Goal: Information Seeking & Learning: Learn about a topic

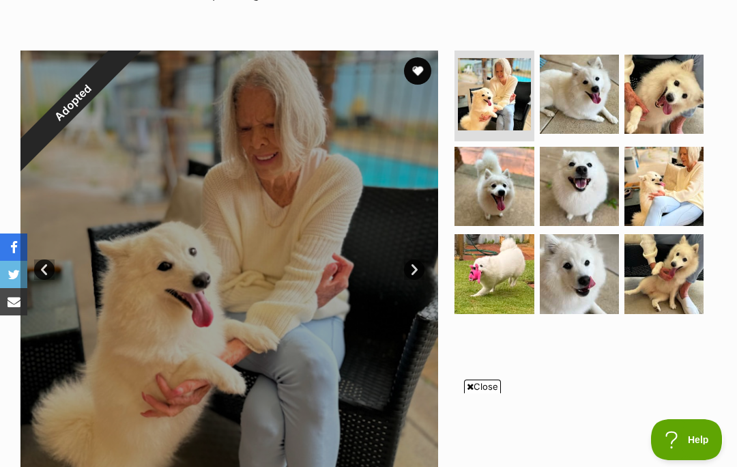
click at [491, 393] on span "Close" at bounding box center [482, 386] width 37 height 14
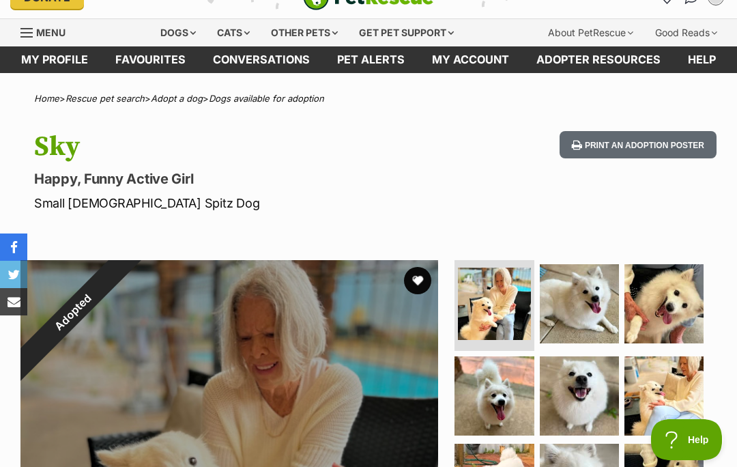
scroll to position [23, 0]
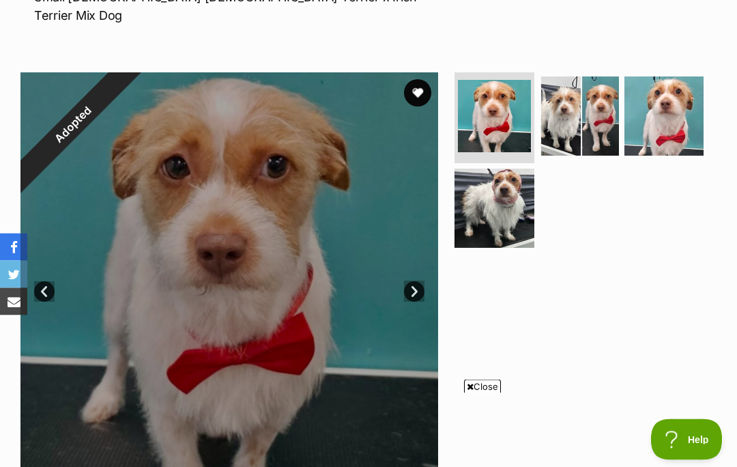
click at [481, 393] on span "Close" at bounding box center [482, 386] width 37 height 14
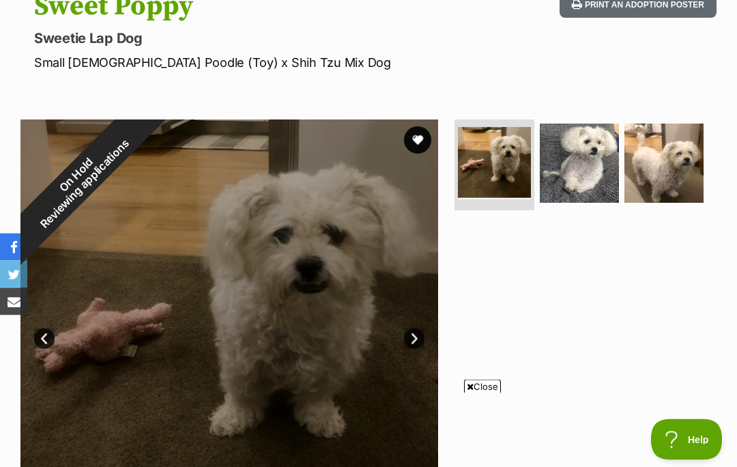
click at [490, 393] on span "Close" at bounding box center [482, 386] width 37 height 14
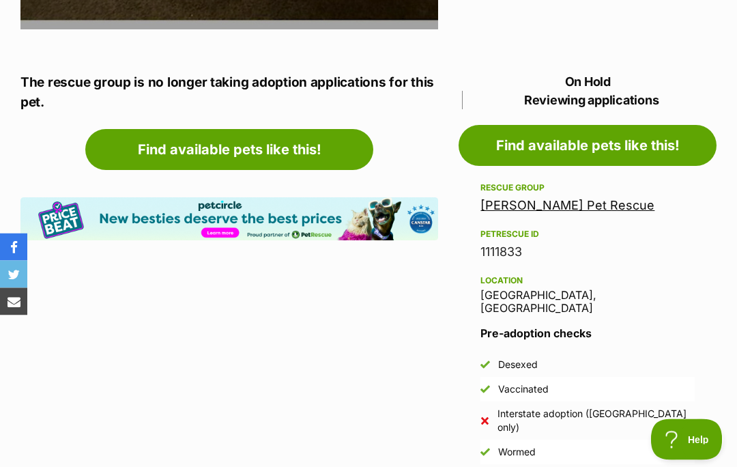
scroll to position [672, 0]
click at [596, 147] on link "Find available pets like this!" at bounding box center [587, 145] width 258 height 41
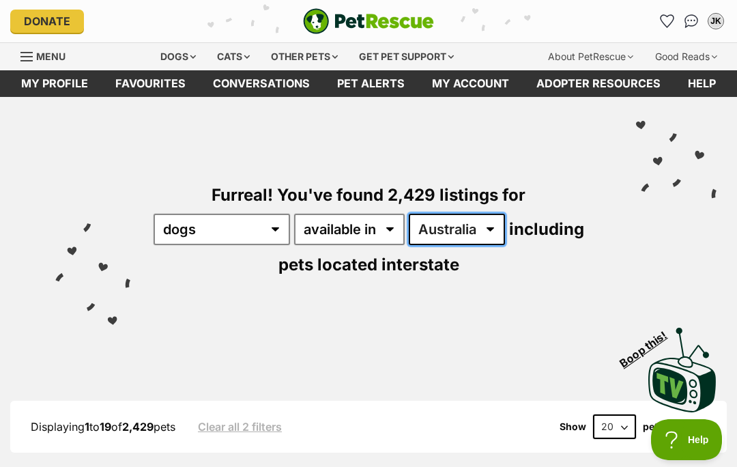
click at [505, 231] on select "Australia ACT NSW NT QLD SA TAS VIC WA" at bounding box center [457, 228] width 96 height 31
select select "WA"
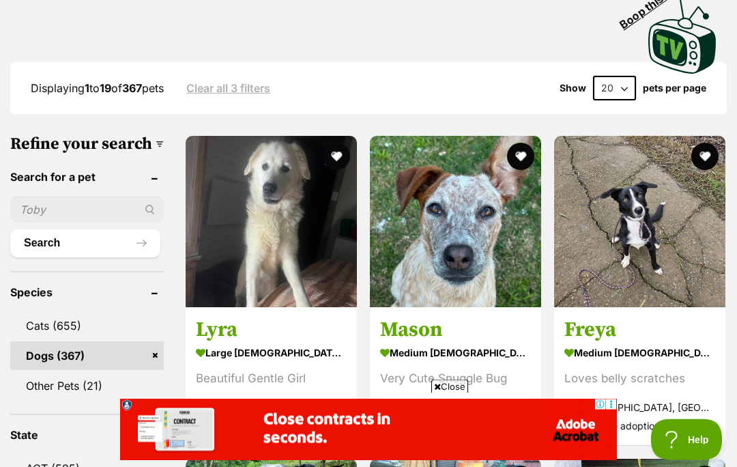
scroll to position [340, 0]
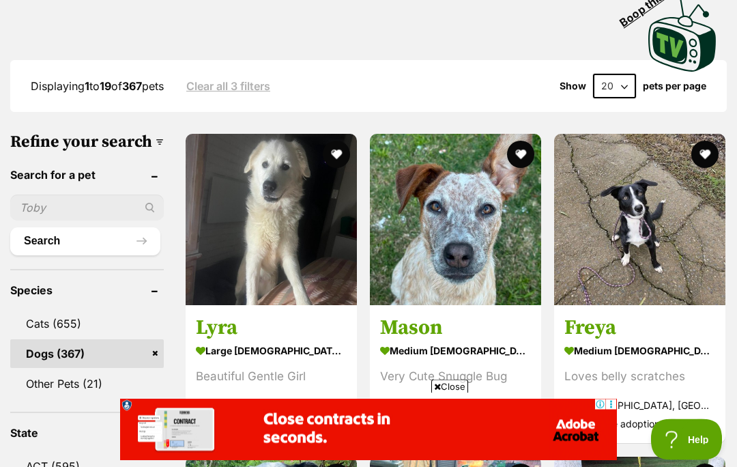
click at [455, 393] on span "Close" at bounding box center [449, 386] width 37 height 14
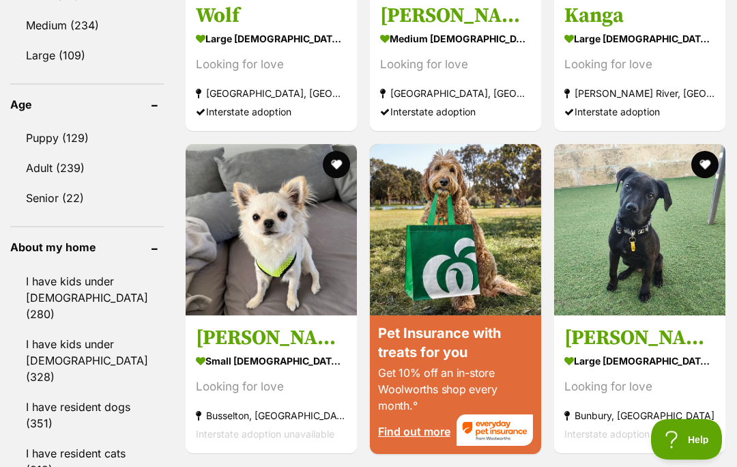
scroll to position [1428, 0]
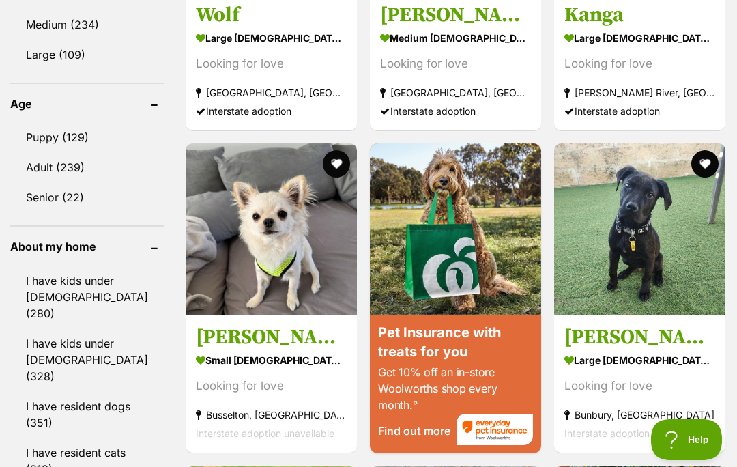
click at [241, 314] on img at bounding box center [271, 228] width 171 height 171
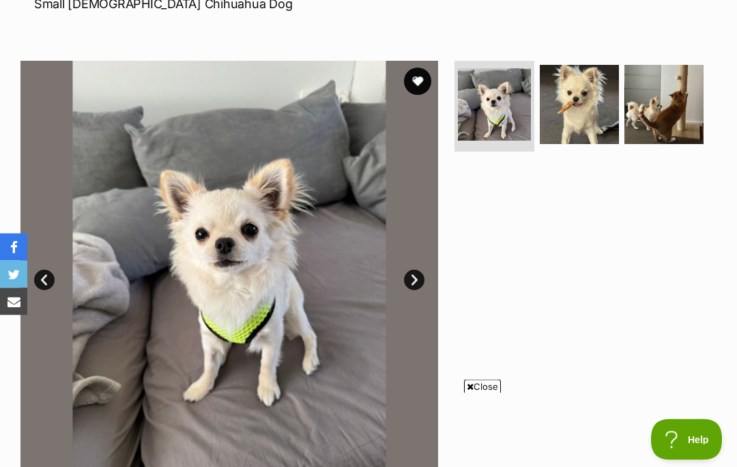
scroll to position [223, 0]
click at [479, 393] on span "Close" at bounding box center [482, 386] width 37 height 14
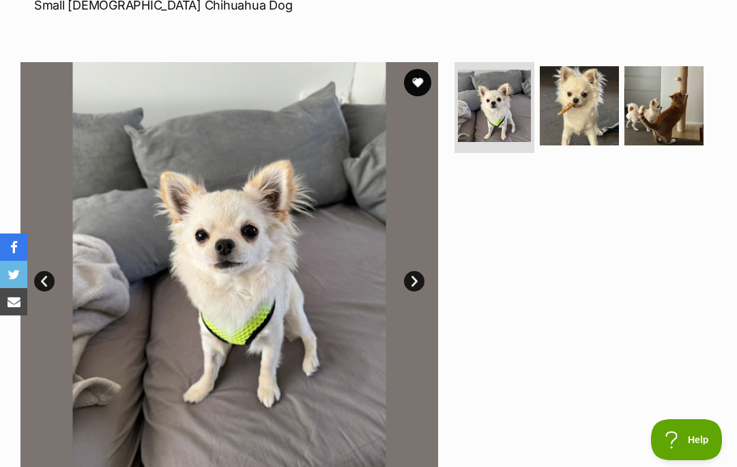
scroll to position [219, 0]
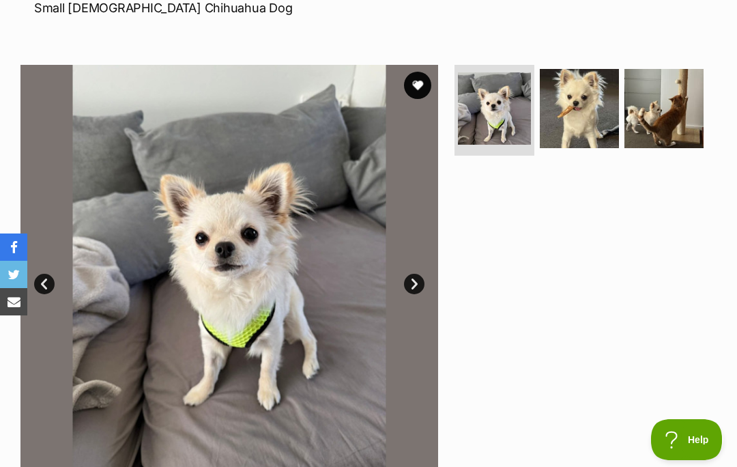
click at [421, 285] on link "Next" at bounding box center [414, 284] width 20 height 20
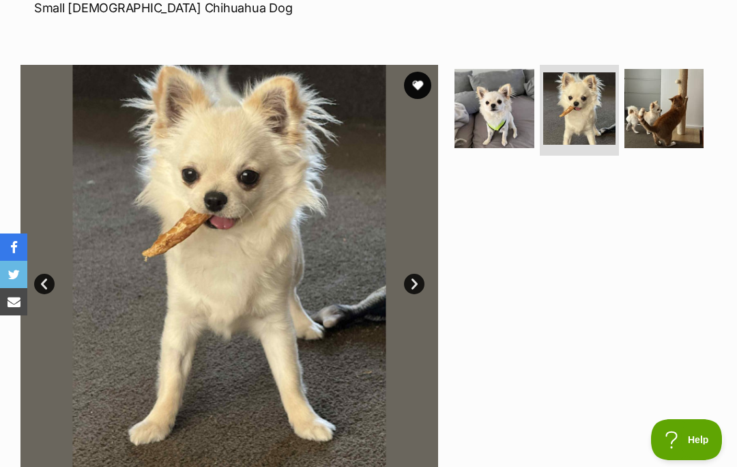
click at [417, 284] on link "Next" at bounding box center [414, 284] width 20 height 20
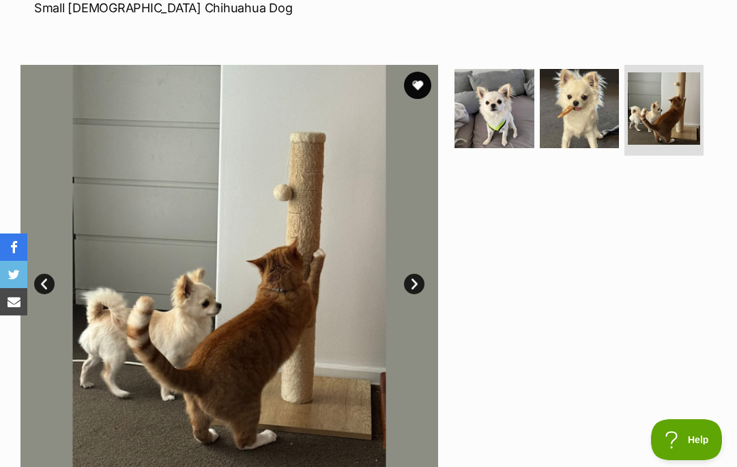
click at [415, 276] on link "Next" at bounding box center [414, 284] width 20 height 20
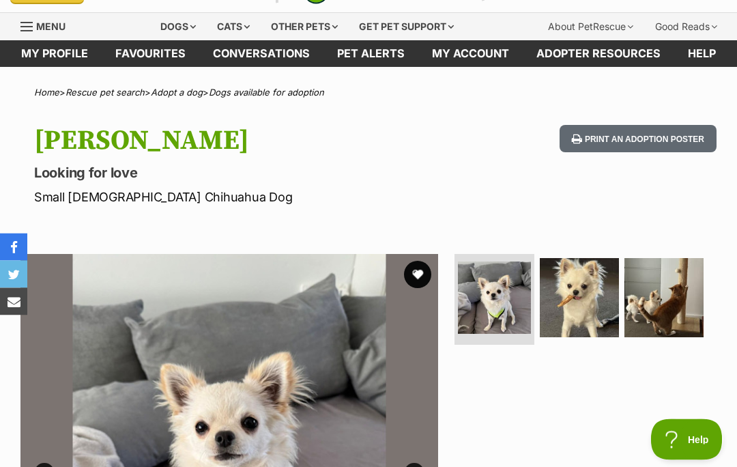
scroll to position [0, 0]
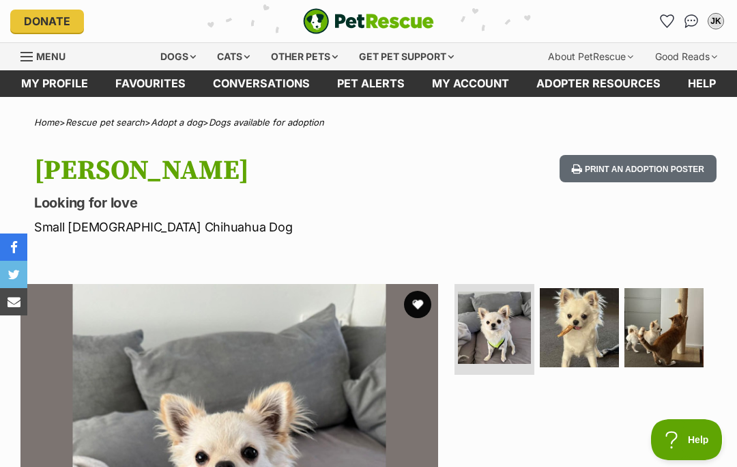
click at [182, 52] on div "Dogs" at bounding box center [178, 56] width 55 height 27
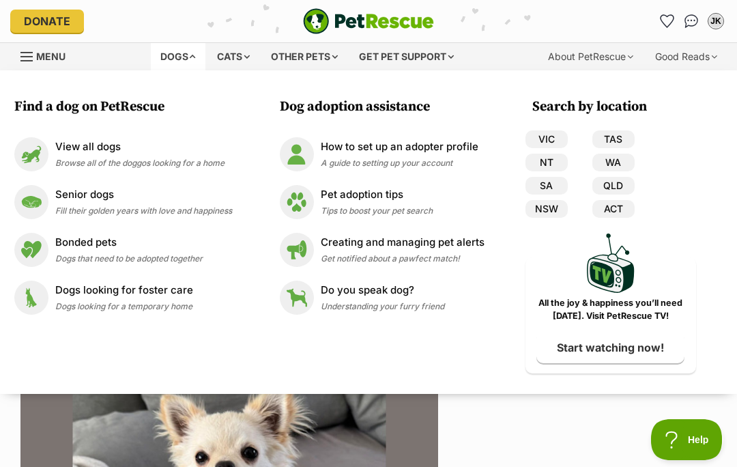
click at [35, 205] on img at bounding box center [31, 202] width 34 height 34
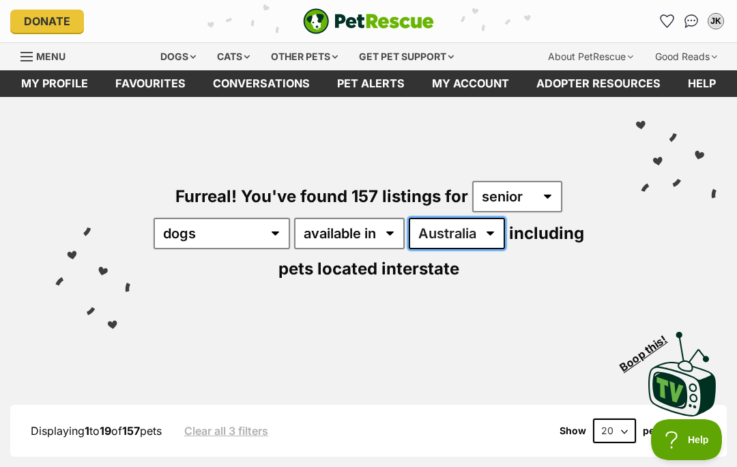
click at [505, 239] on select "Australia ACT NSW NT QLD SA TAS VIC WA" at bounding box center [457, 233] width 96 height 31
select select "WA"
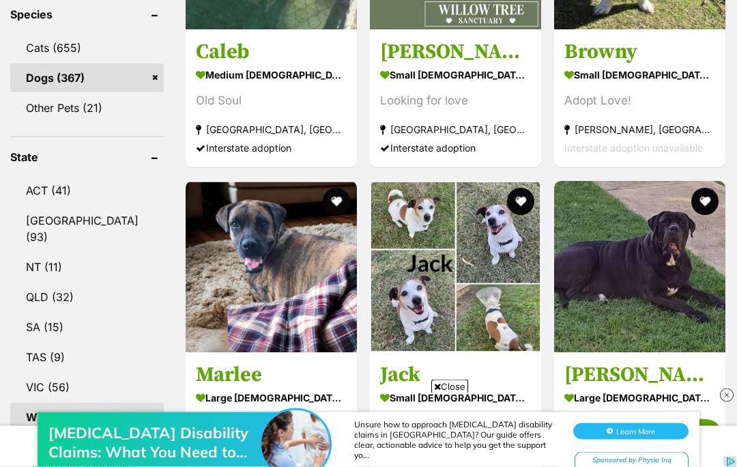
scroll to position [621, 0]
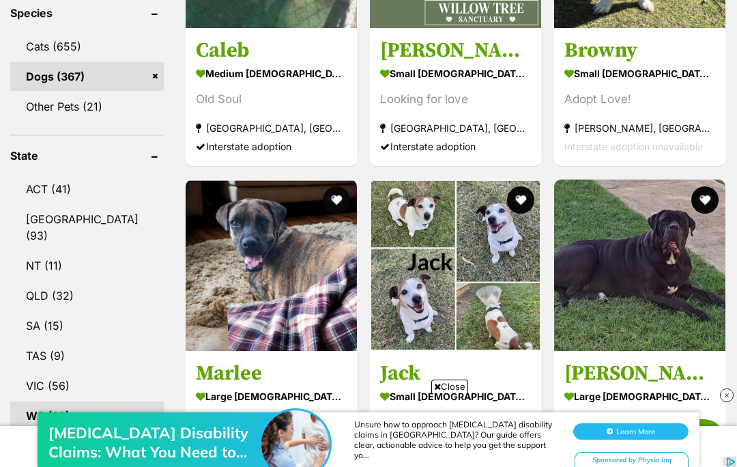
click at [458, 386] on div "[MEDICAL_DATA] Disability Claims: What You Need to Know in [GEOGRAPHIC_DATA] Un…" at bounding box center [368, 426] width 737 height 82
click at [454, 390] on div "Scoliosis Disability Claims: What You Need to Know in Australia Unsure how to a…" at bounding box center [368, 426] width 737 height 82
click at [460, 393] on span "Close" at bounding box center [449, 386] width 37 height 14
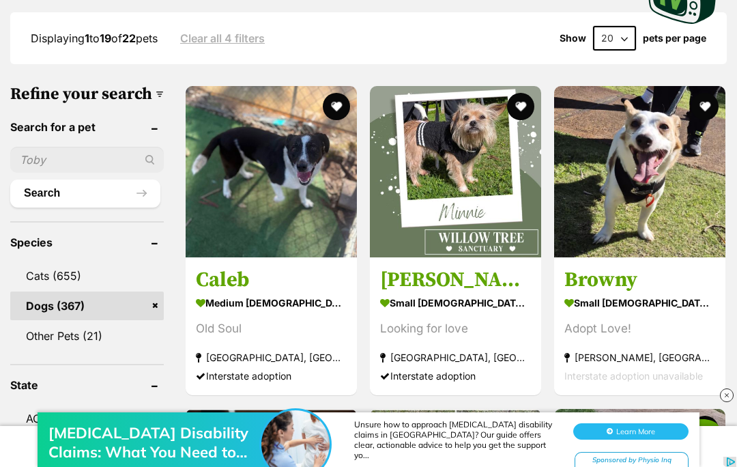
scroll to position [381, 0]
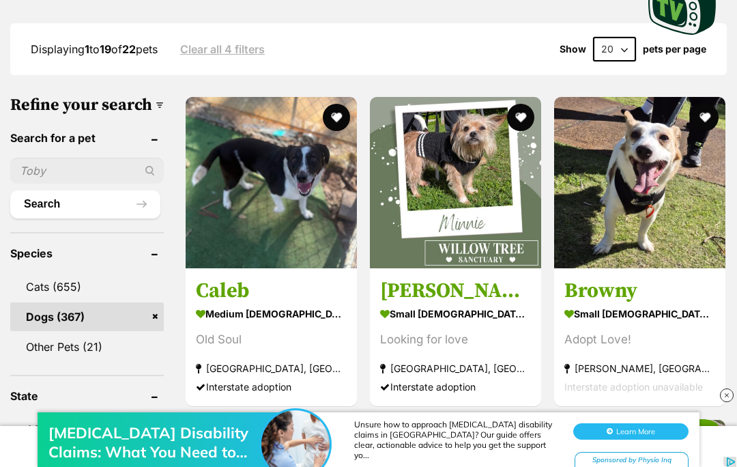
click at [467, 206] on img at bounding box center [455, 182] width 171 height 171
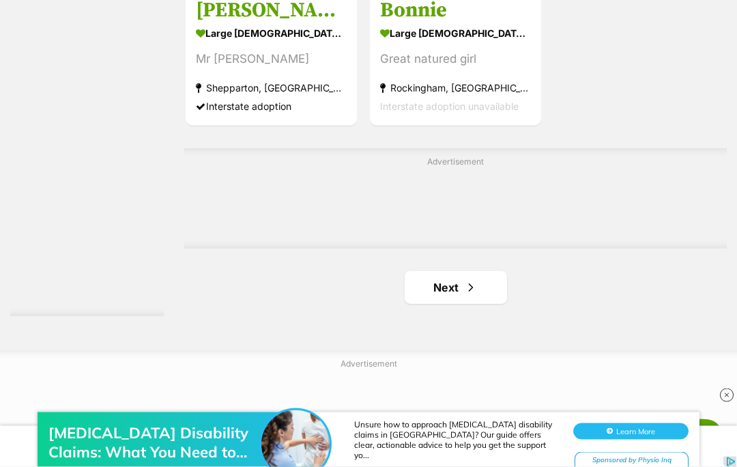
scroll to position [2844, 0]
click at [422, 304] on link "Next" at bounding box center [455, 287] width 102 height 33
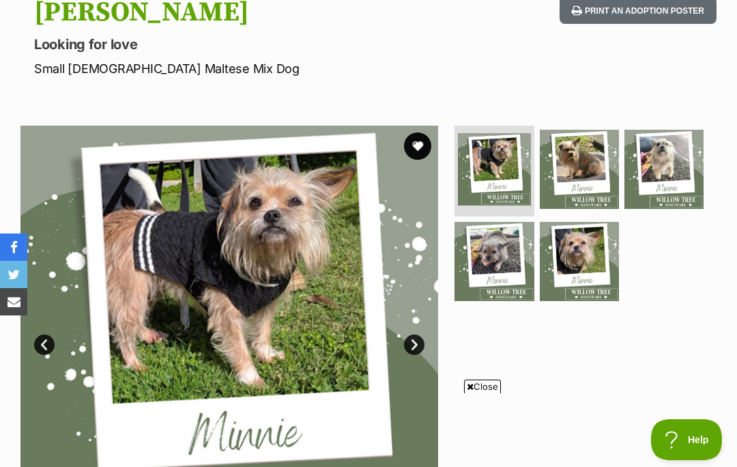
scroll to position [198, 0]
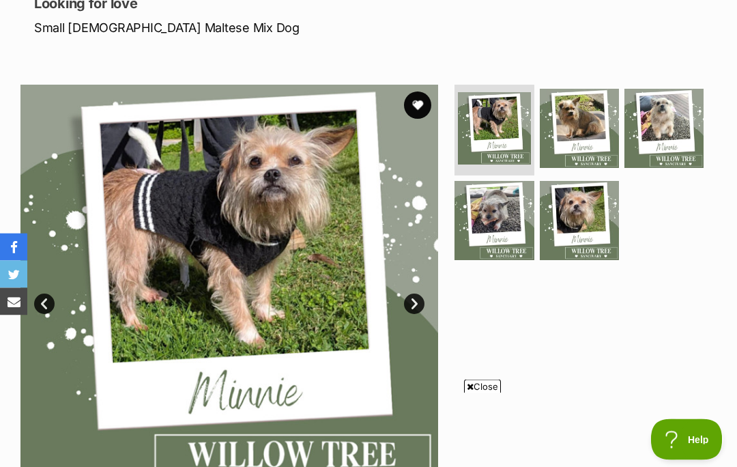
click at [497, 393] on span "Close" at bounding box center [482, 386] width 37 height 14
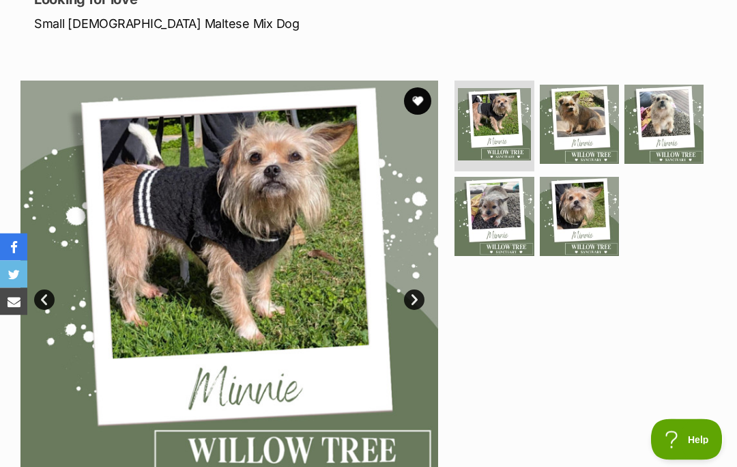
scroll to position [201, 0]
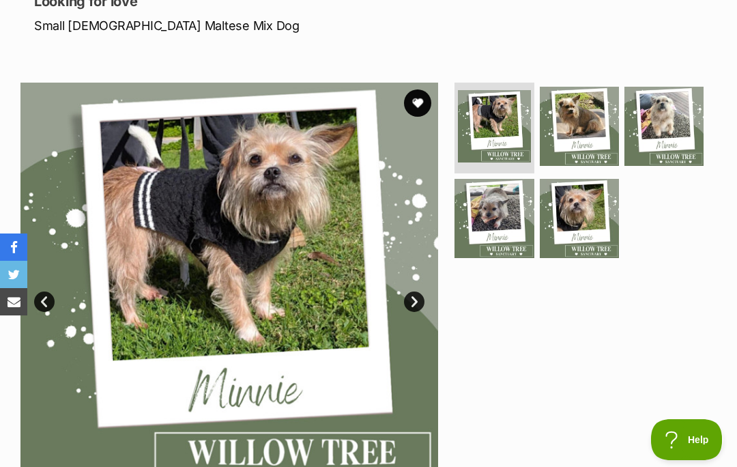
click at [414, 299] on link "Next" at bounding box center [414, 301] width 20 height 20
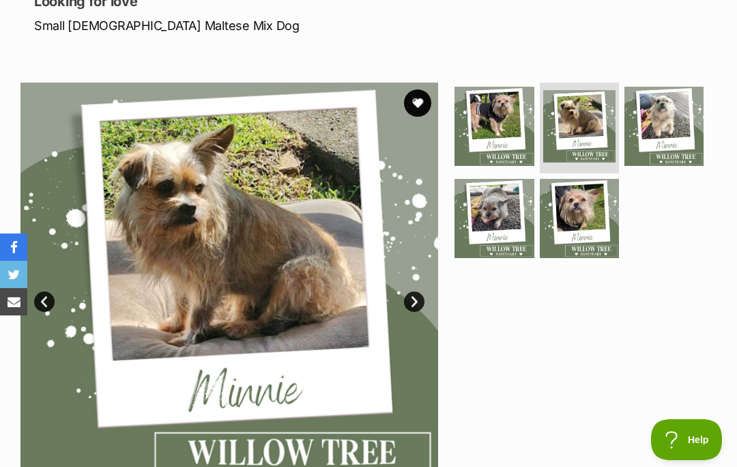
click at [413, 299] on link "Next" at bounding box center [414, 301] width 20 height 20
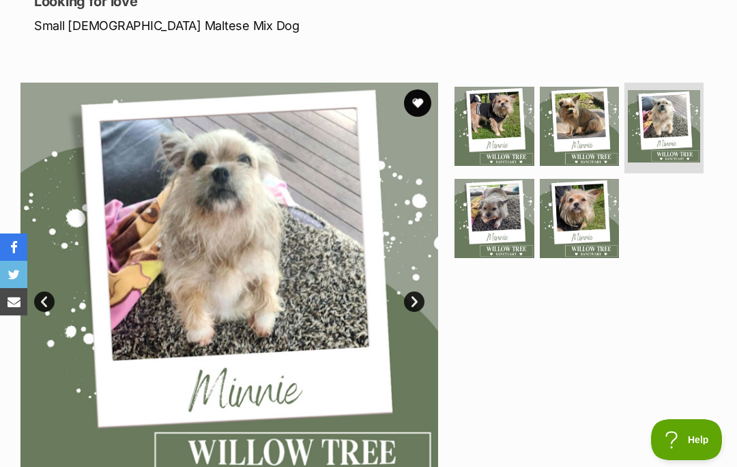
click at [413, 295] on link "Next" at bounding box center [414, 301] width 20 height 20
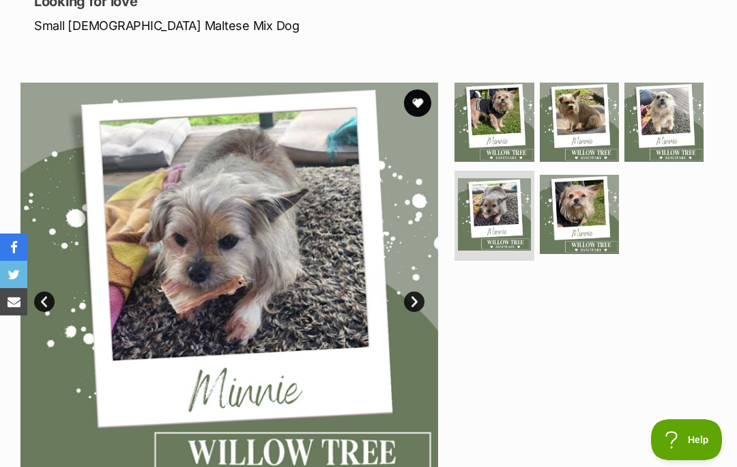
click at [409, 297] on link "Next" at bounding box center [414, 301] width 20 height 20
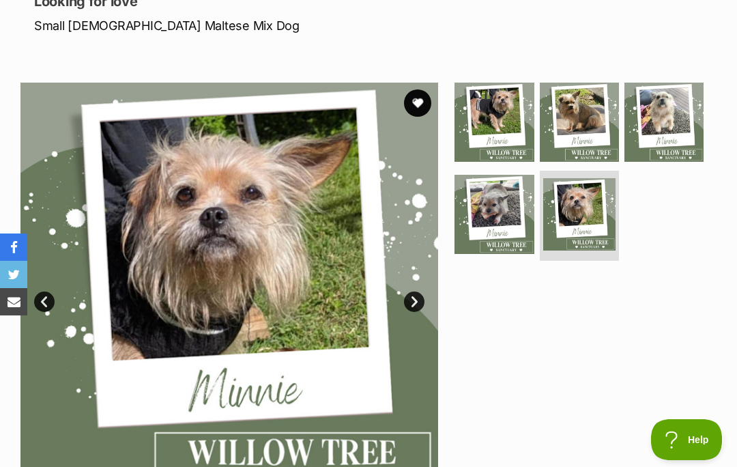
click at [413, 291] on link "Next" at bounding box center [414, 301] width 20 height 20
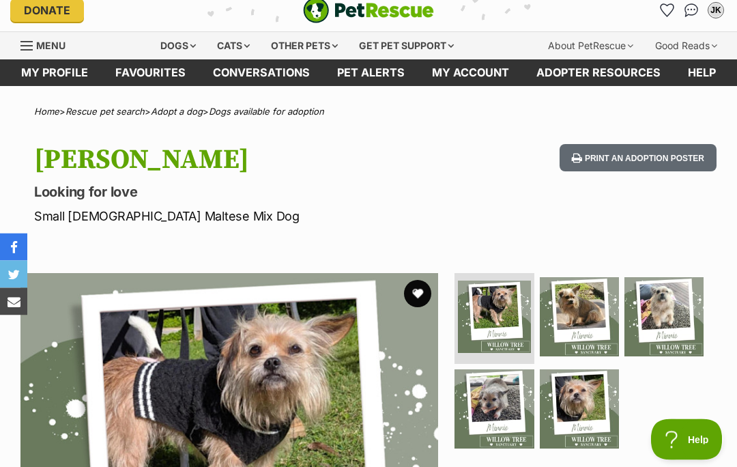
scroll to position [0, 0]
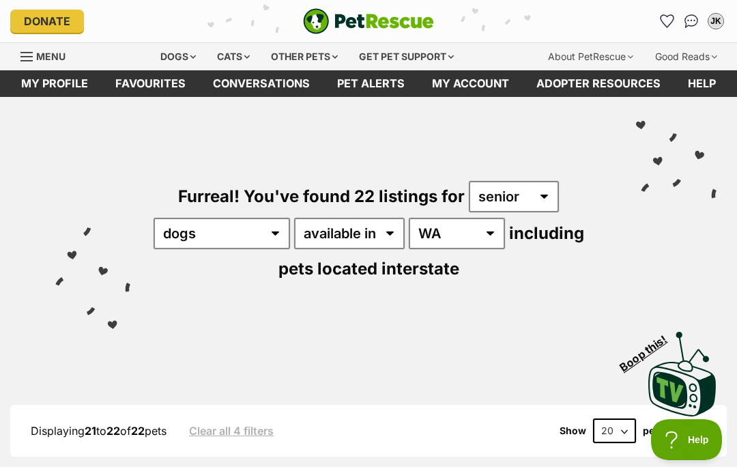
click at [175, 52] on div "Dogs" at bounding box center [178, 56] width 55 height 27
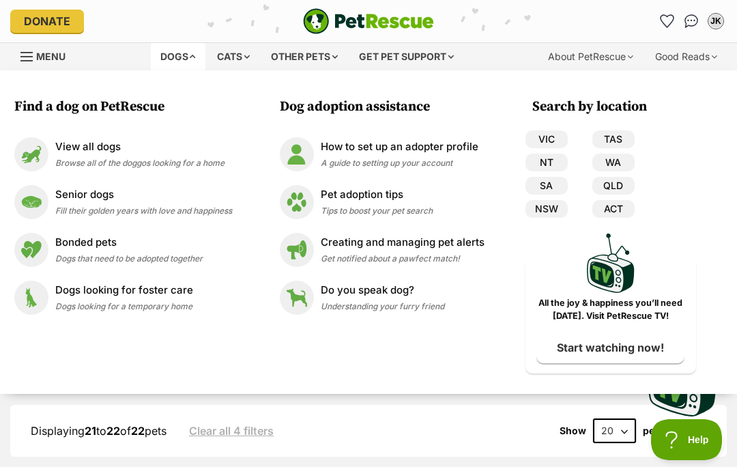
click at [35, 197] on img at bounding box center [31, 202] width 34 height 34
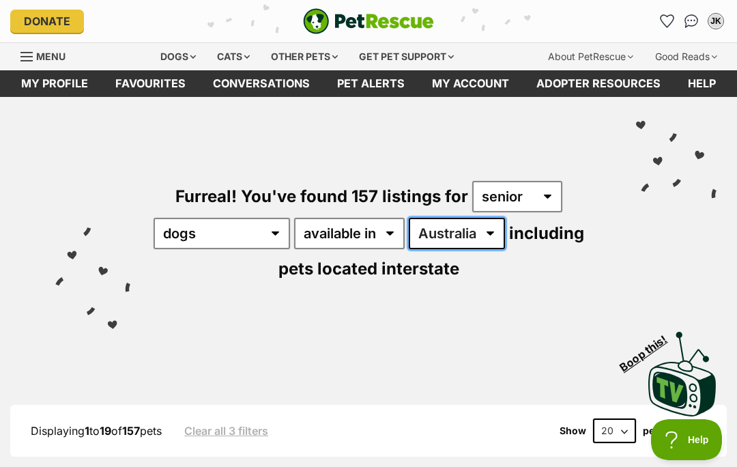
click at [505, 231] on select "Australia ACT NSW NT QLD SA TAS VIC WA" at bounding box center [457, 233] width 96 height 31
select select "WA"
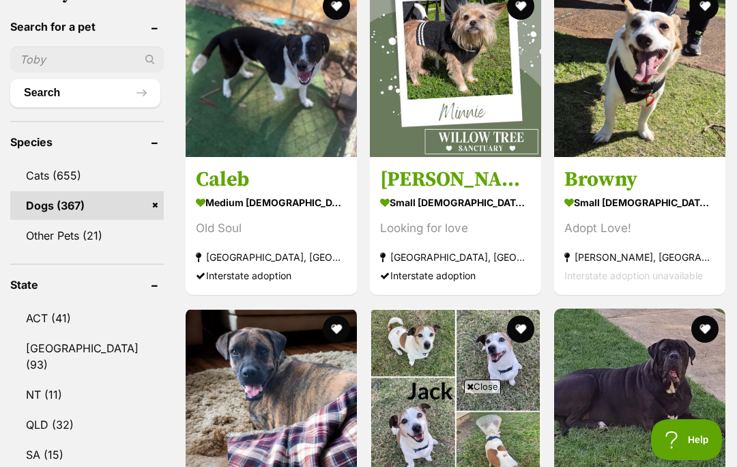
scroll to position [612, 0]
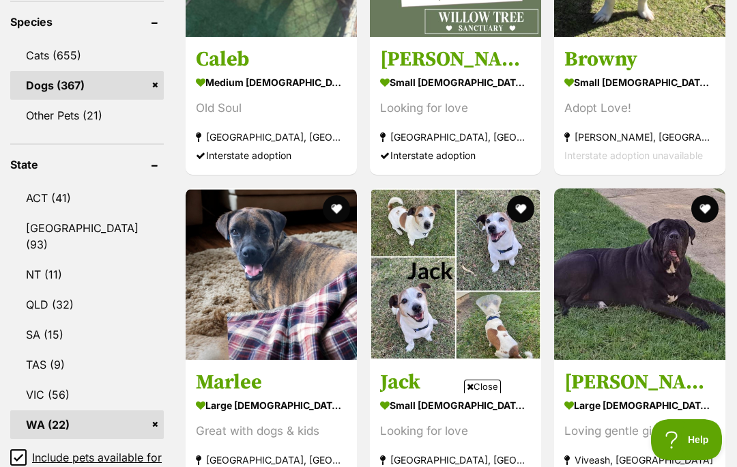
click at [492, 393] on span "Close" at bounding box center [482, 386] width 37 height 14
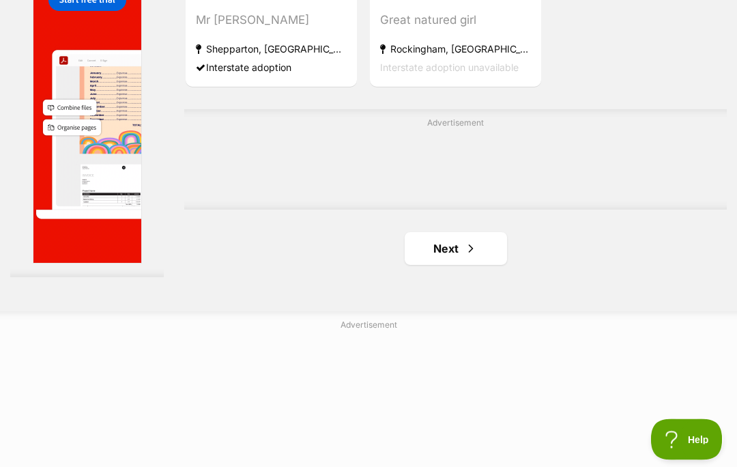
scroll to position [2883, 0]
click at [432, 265] on link "Next" at bounding box center [455, 248] width 102 height 33
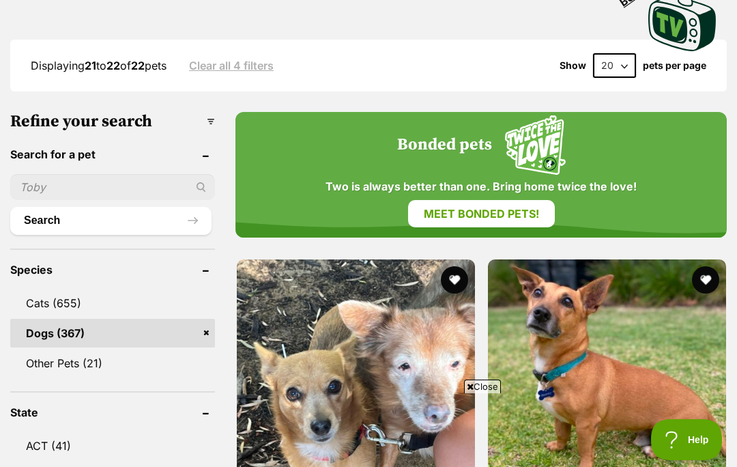
scroll to position [432, 0]
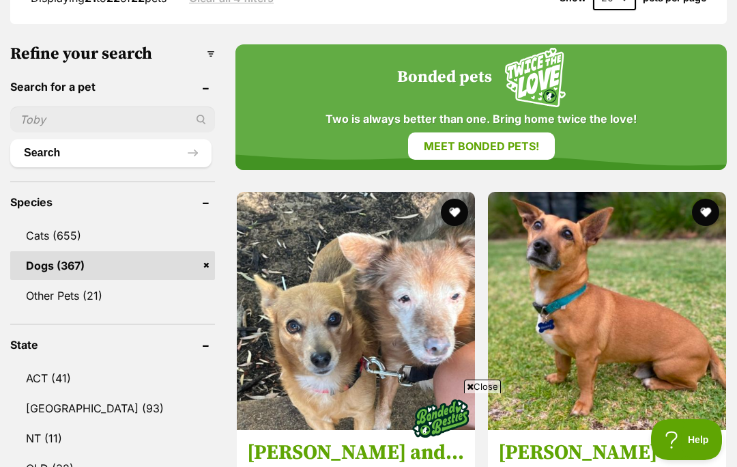
click at [490, 393] on span "Close" at bounding box center [482, 386] width 37 height 14
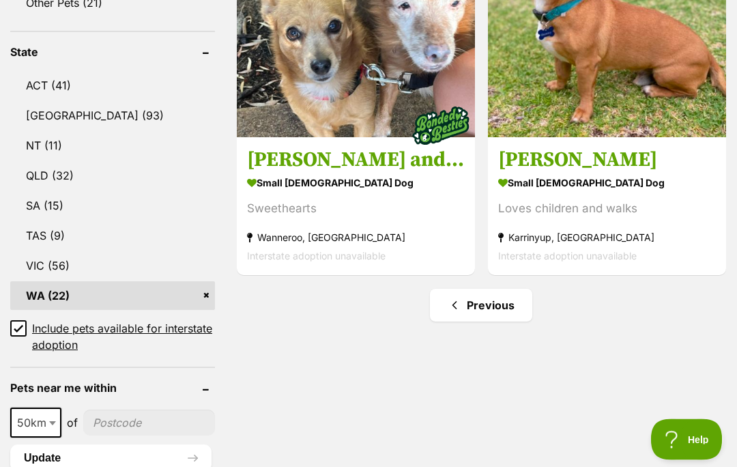
scroll to position [725, 0]
click at [484, 307] on link "Previous" at bounding box center [481, 305] width 102 height 33
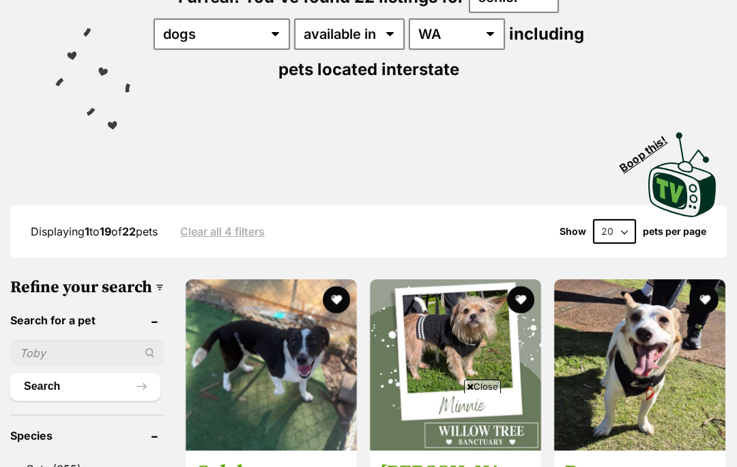
scroll to position [213, 0]
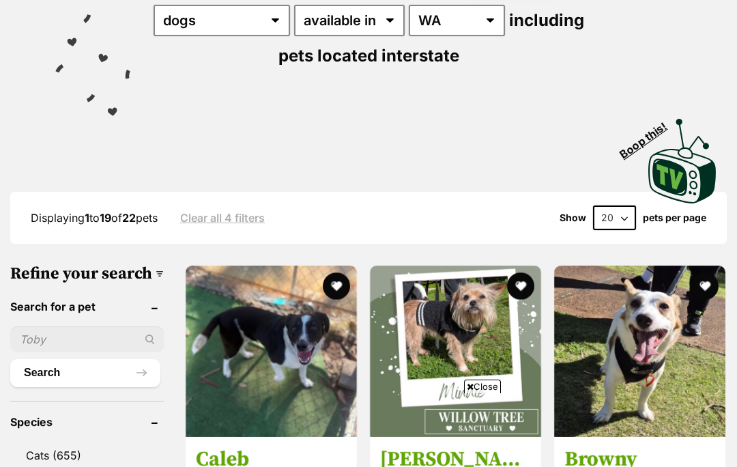
click at [484, 393] on span "Close" at bounding box center [482, 386] width 37 height 14
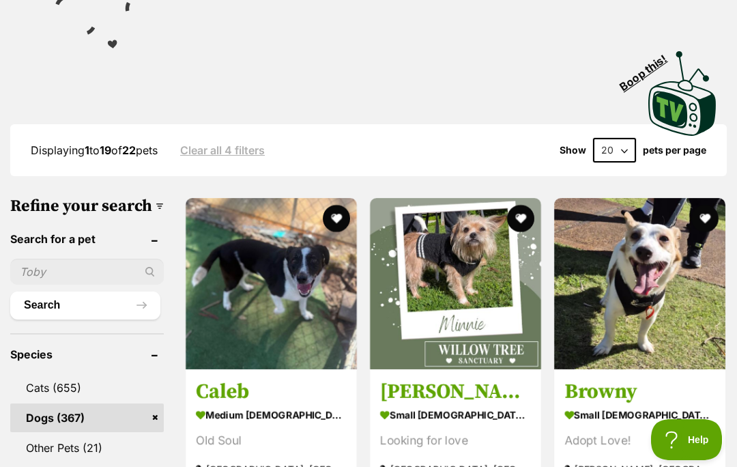
click at [490, 445] on div "Looking for love" at bounding box center [455, 441] width 151 height 18
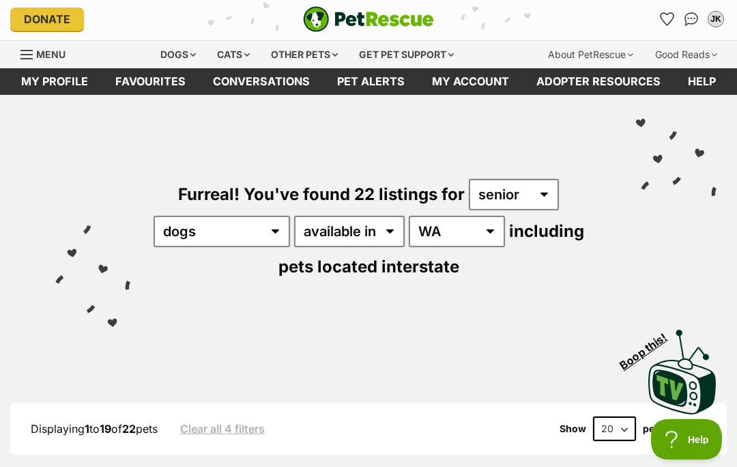
scroll to position [0, 0]
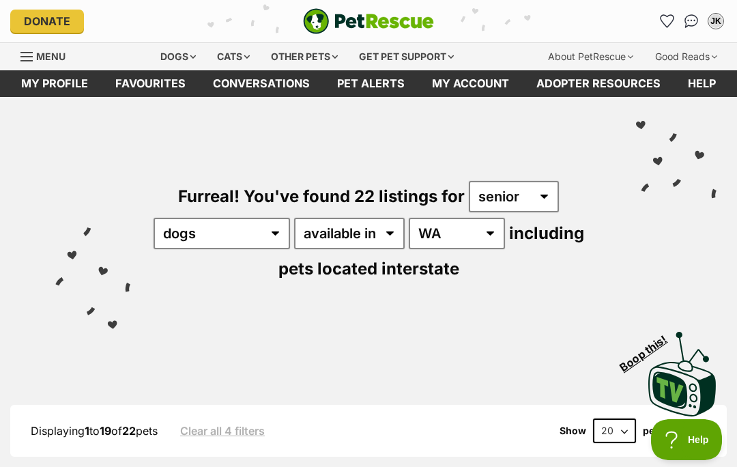
click at [174, 59] on div "Dogs" at bounding box center [178, 56] width 55 height 27
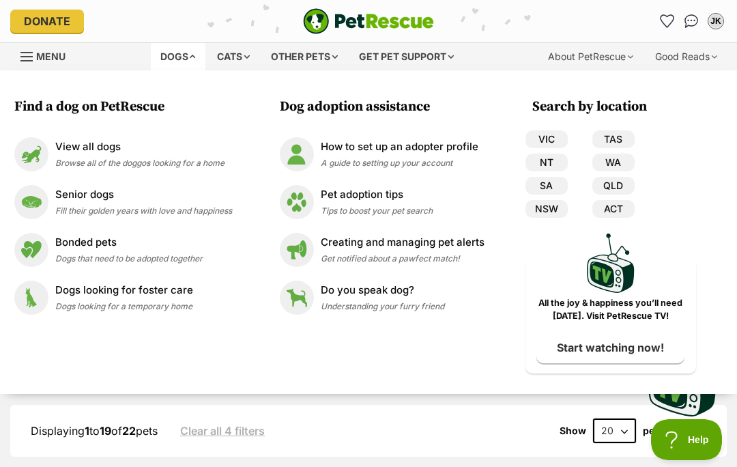
click at [46, 156] on img at bounding box center [31, 154] width 34 height 34
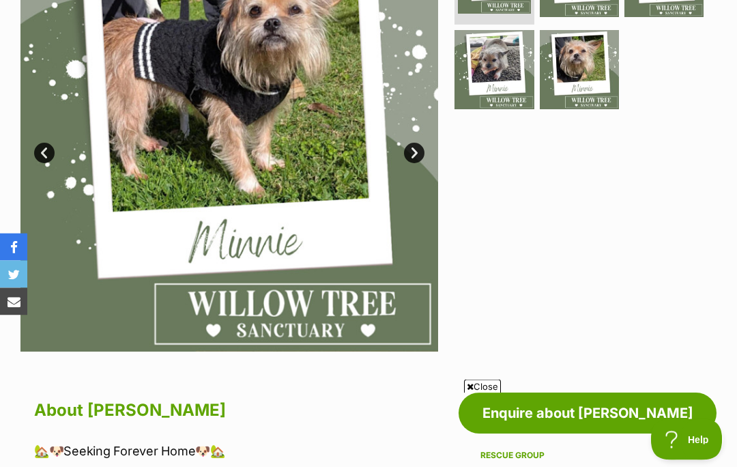
click at [486, 393] on span "Close" at bounding box center [482, 386] width 37 height 14
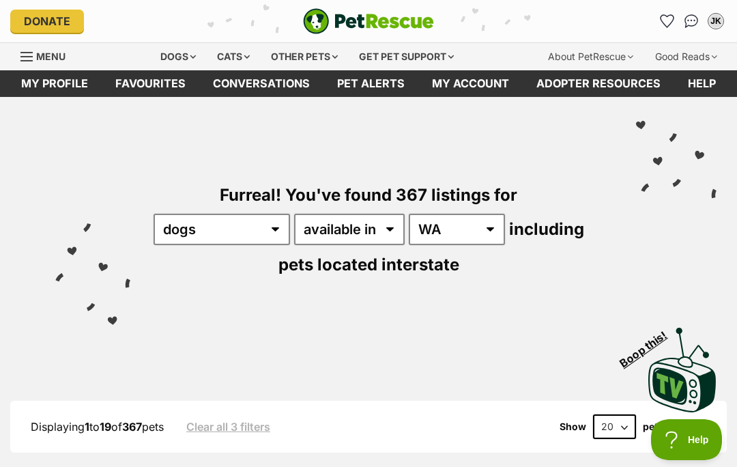
click at [612, 425] on select "20 40 60" at bounding box center [614, 426] width 43 height 25
select select "60"
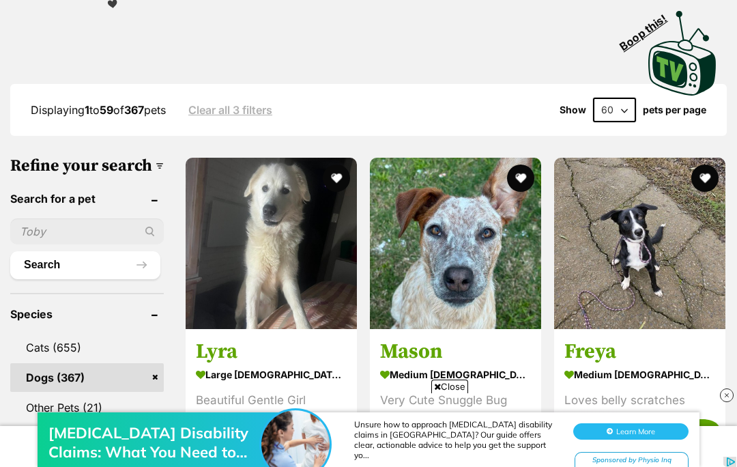
click at [453, 399] on div "Scoliosis Disability Claims: What You Need to Know in Australia Unsure how to a…" at bounding box center [368, 432] width 737 height 68
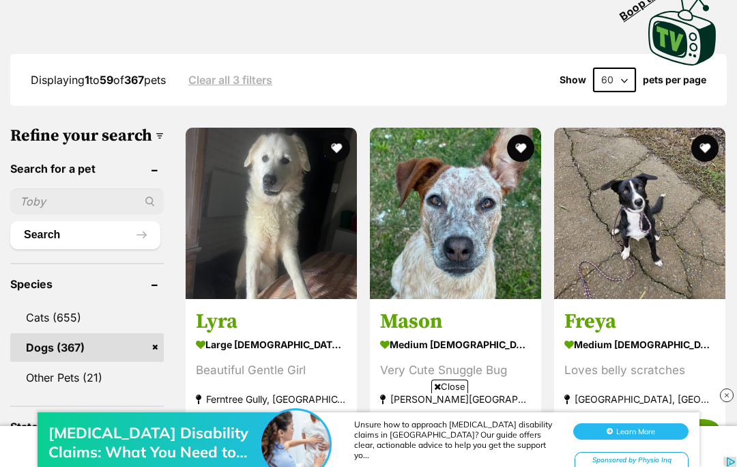
click at [461, 389] on div "Scoliosis Disability Claims: What You Need to Know in Australia Unsure how to a…" at bounding box center [368, 426] width 737 height 82
click at [452, 385] on div "Scoliosis Disability Claims: What You Need to Know in Australia Unsure how to a…" at bounding box center [368, 426] width 737 height 82
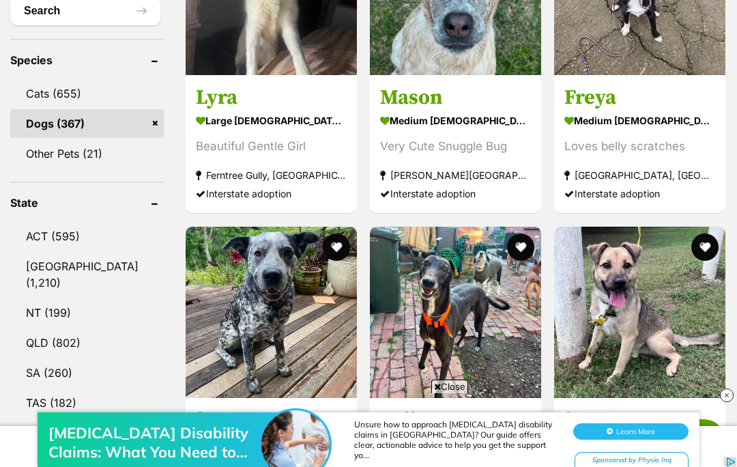
scroll to position [577, 0]
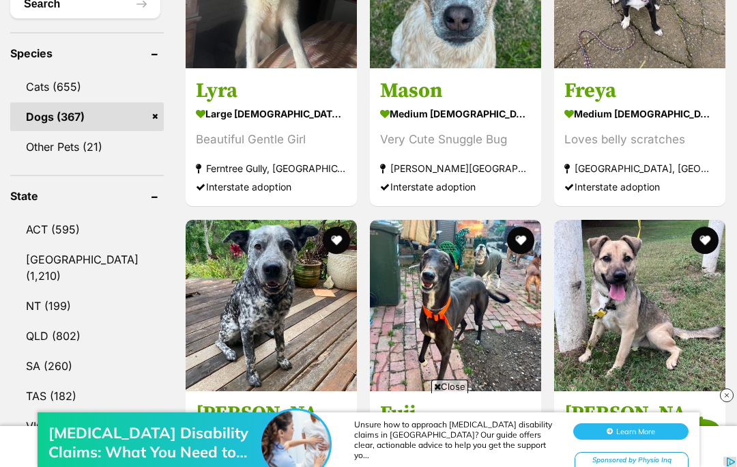
click at [457, 387] on div "Scoliosis Disability Claims: What You Need to Know in Australia Unsure how to a…" at bounding box center [368, 426] width 737 height 82
click at [439, 390] on div "Scoliosis Disability Claims: What You Need to Know in Australia Unsure how to a…" at bounding box center [368, 426] width 737 height 82
click at [463, 387] on div "Scoliosis Disability Claims: What You Need to Know in Australia Unsure how to a…" at bounding box center [368, 426] width 737 height 82
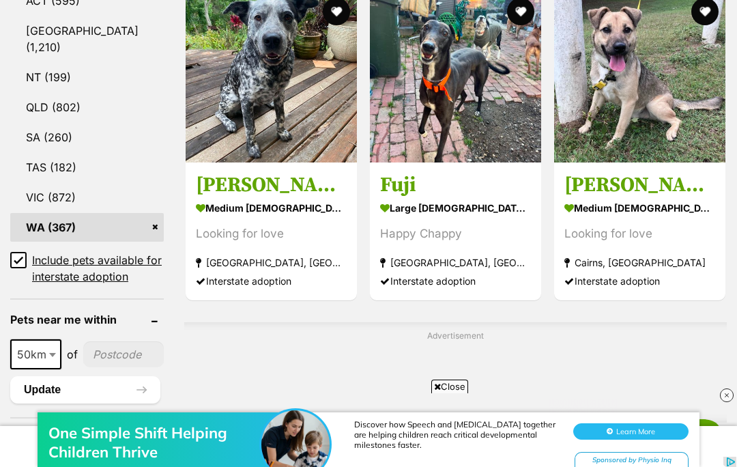
scroll to position [812, 0]
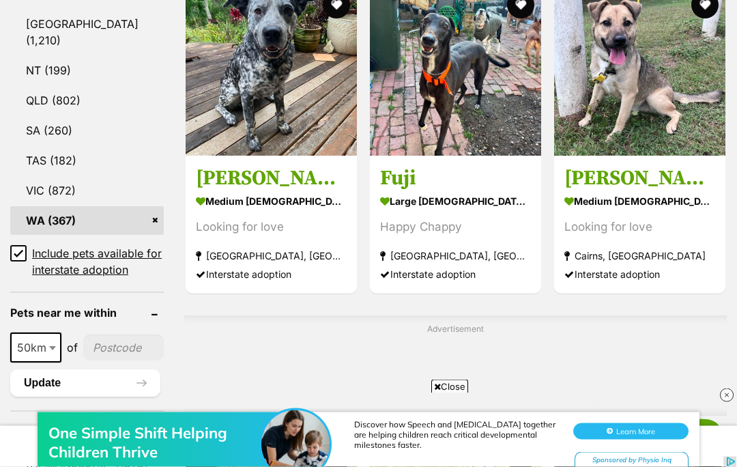
click at [458, 388] on div "One Simple Shift Helping Children Thrive Discover how Speech and Occupational T…" at bounding box center [368, 425] width 737 height 82
click at [460, 387] on div "One Simple Shift Helping Children Thrive Discover how Speech and Occupational T…" at bounding box center [368, 425] width 737 height 82
click at [454, 393] on span "Close" at bounding box center [449, 386] width 37 height 14
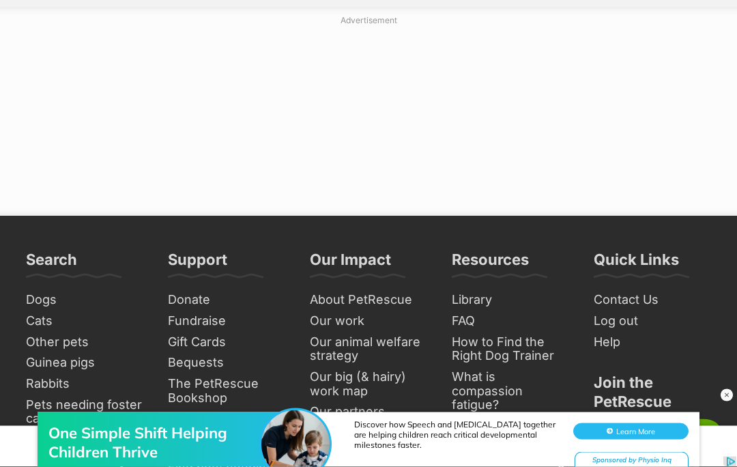
scroll to position [8157, 0]
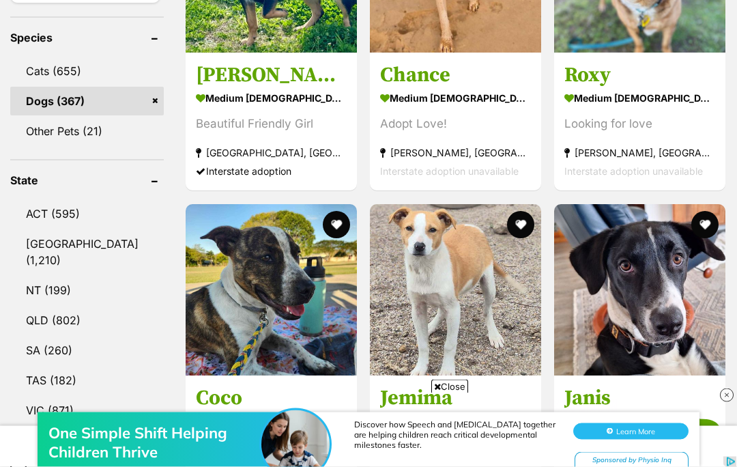
scroll to position [593, 0]
click at [454, 387] on div "One Simple Shift Helping Children Thrive Discover how Speech and [MEDICAL_DATA]…" at bounding box center [368, 426] width 737 height 82
click at [461, 385] on div "One Simple Shift Helping Children Thrive Discover how Speech and [MEDICAL_DATA]…" at bounding box center [368, 426] width 737 height 82
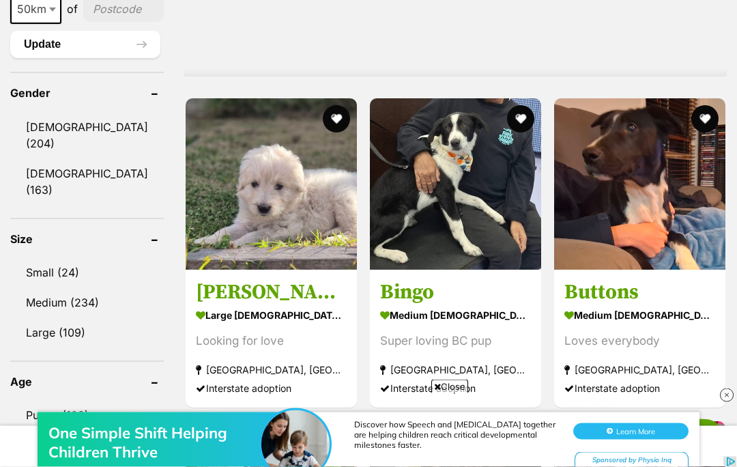
scroll to position [1151, 0]
click at [456, 385] on div "One Simple Shift Helping Children Thrive Discover how Speech and [MEDICAL_DATA]…" at bounding box center [368, 426] width 737 height 82
click at [442, 385] on div "One Simple Shift Helping Children Thrive Discover how Speech and [MEDICAL_DATA]…" at bounding box center [368, 426] width 737 height 82
click at [460, 385] on div "One Simple Shift Helping Children Thrive Discover how Speech and [MEDICAL_DATA]…" at bounding box center [368, 426] width 737 height 82
click at [454, 387] on div "One Simple Shift Helping Children Thrive Discover how Speech and [MEDICAL_DATA]…" at bounding box center [368, 426] width 737 height 82
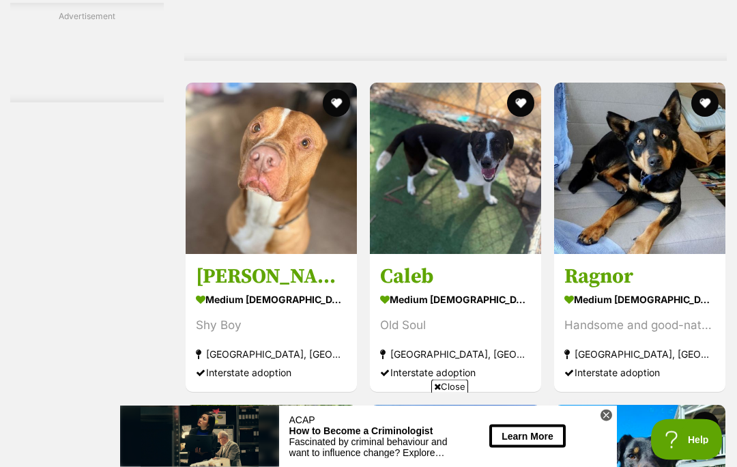
scroll to position [2704, 0]
click at [456, 393] on span "Close" at bounding box center [449, 386] width 37 height 14
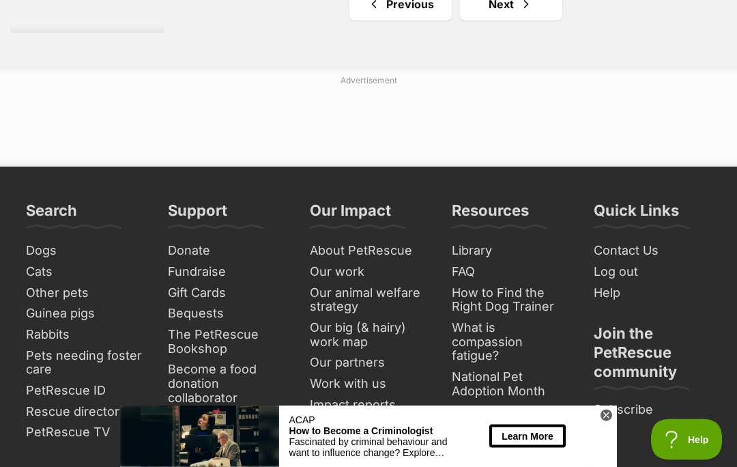
scroll to position [8092, 0]
click at [519, 12] on span "Next page" at bounding box center [526, 4] width 14 height 16
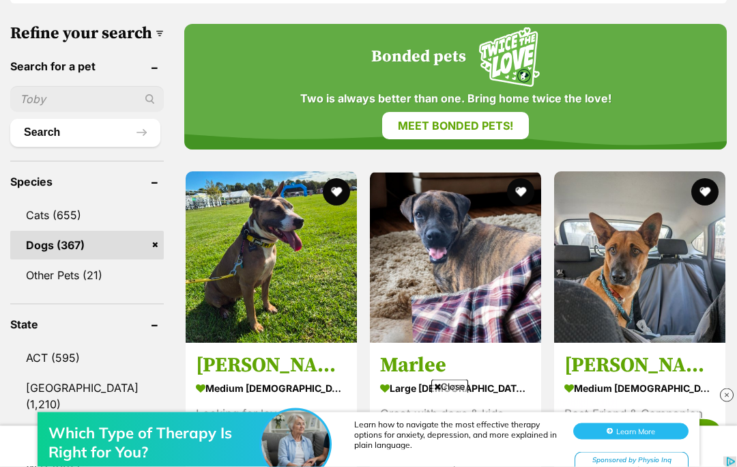
scroll to position [454, 0]
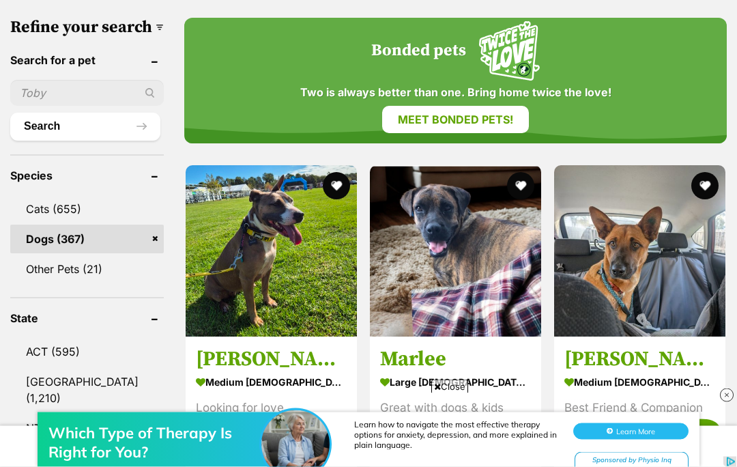
click at [456, 443] on iframe at bounding box center [368, 426] width 737 height 82
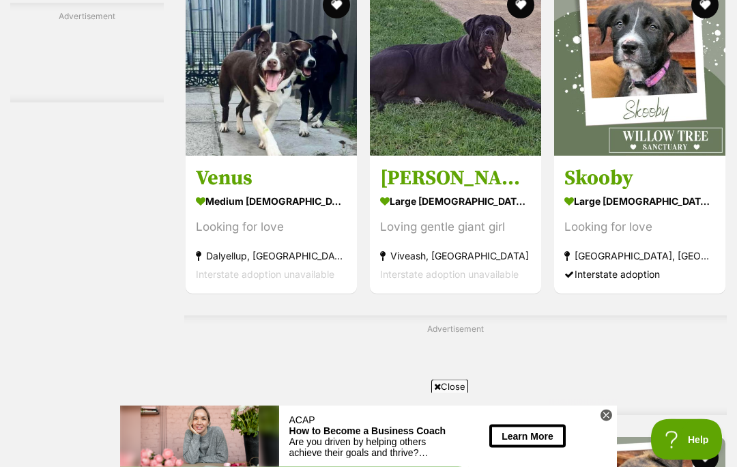
scroll to position [4045, 0]
click at [459, 393] on span "Close" at bounding box center [449, 386] width 37 height 14
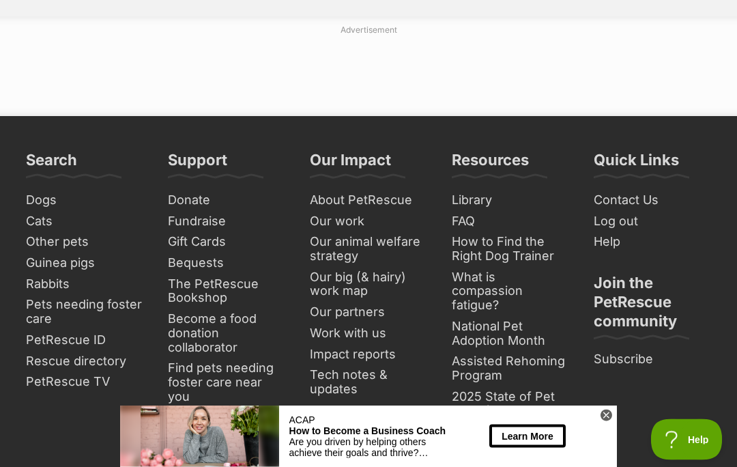
scroll to position [8289, 0]
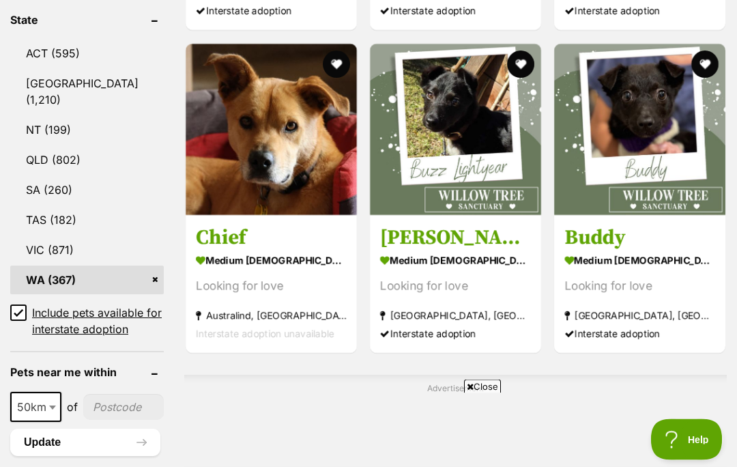
scroll to position [753, 0]
click at [480, 393] on span "Close" at bounding box center [482, 386] width 37 height 14
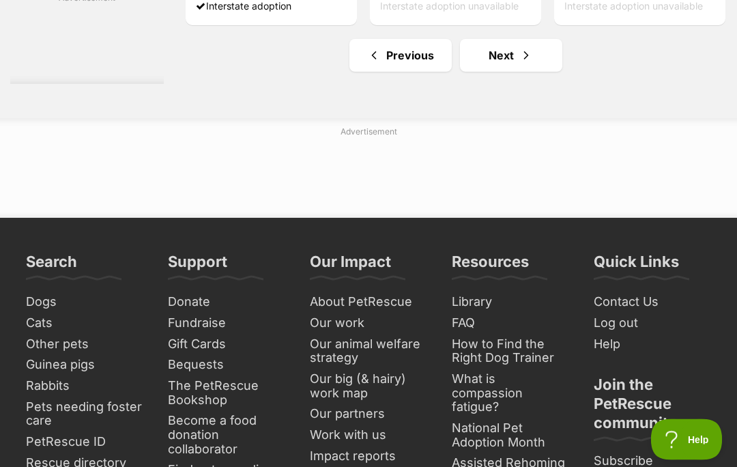
scroll to position [8041, 0]
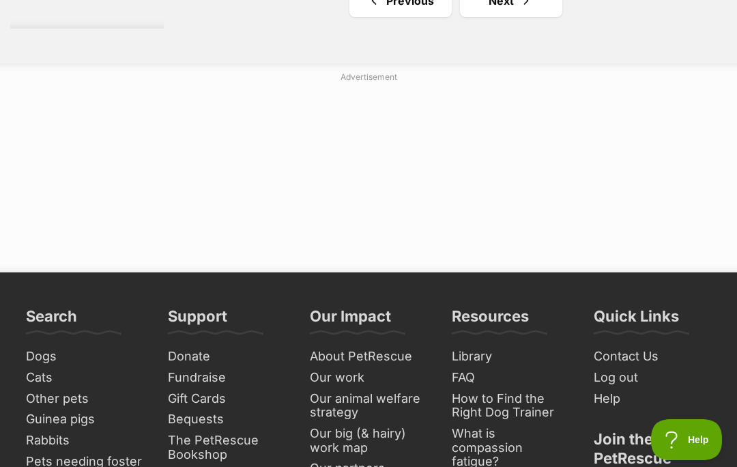
click at [492, 17] on link "Next" at bounding box center [511, 0] width 102 height 33
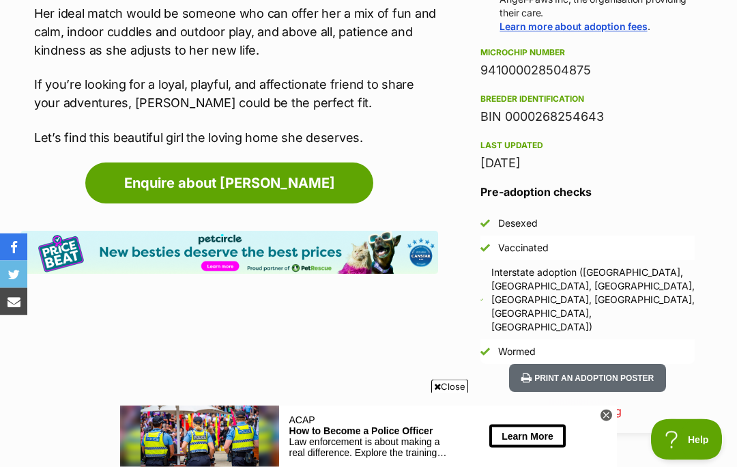
scroll to position [1037, 0]
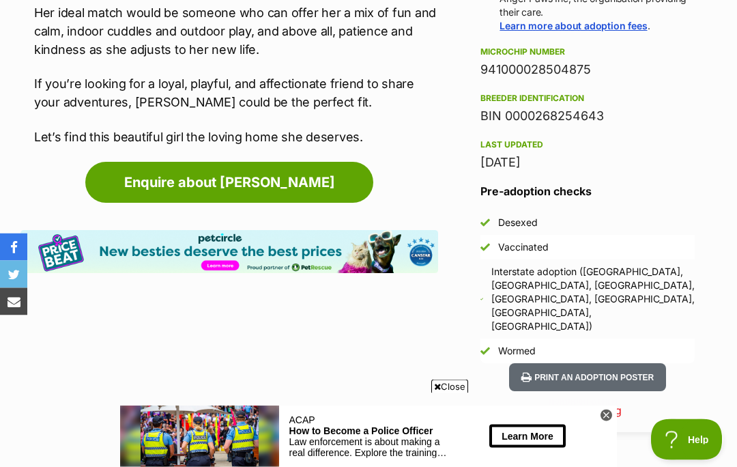
click at [458, 393] on span "Close" at bounding box center [449, 386] width 37 height 14
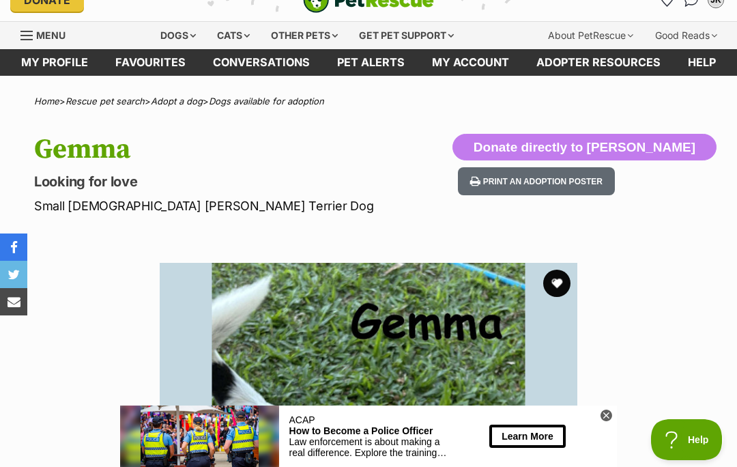
scroll to position [0, 0]
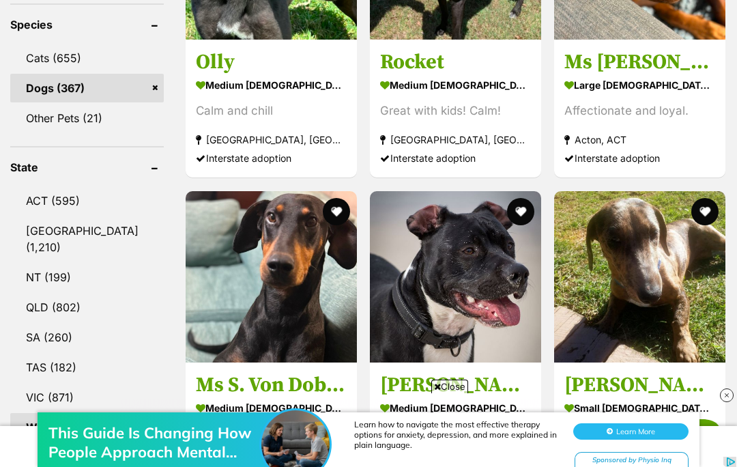
scroll to position [634, 0]
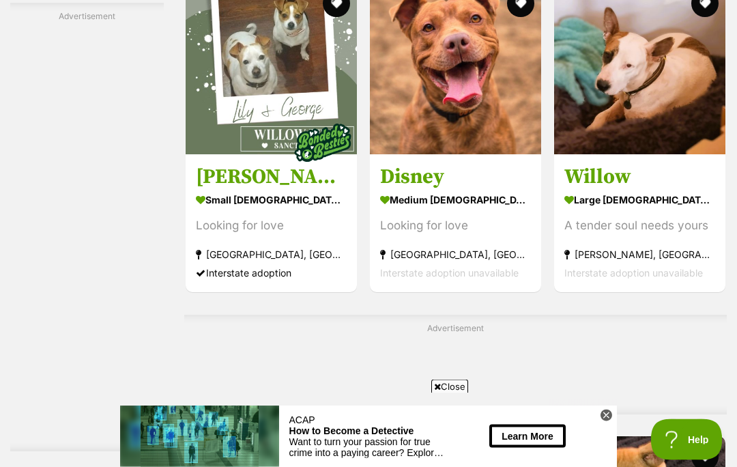
scroll to position [3902, 0]
click at [453, 393] on span "Close" at bounding box center [449, 386] width 37 height 14
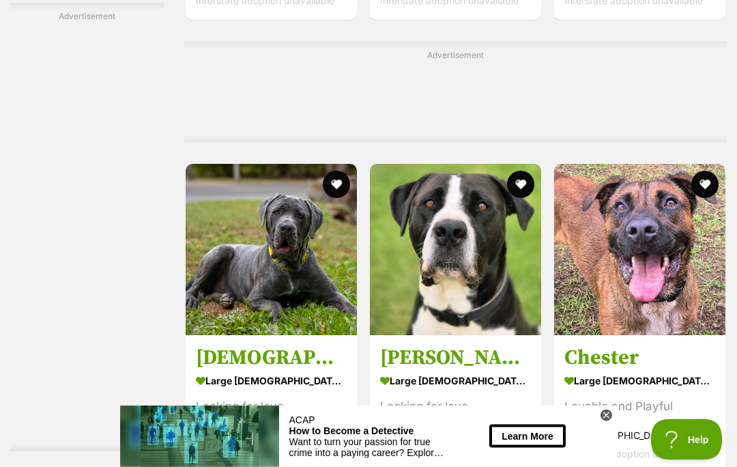
scroll to position [7262, 0]
